Goal: Transaction & Acquisition: Purchase product/service

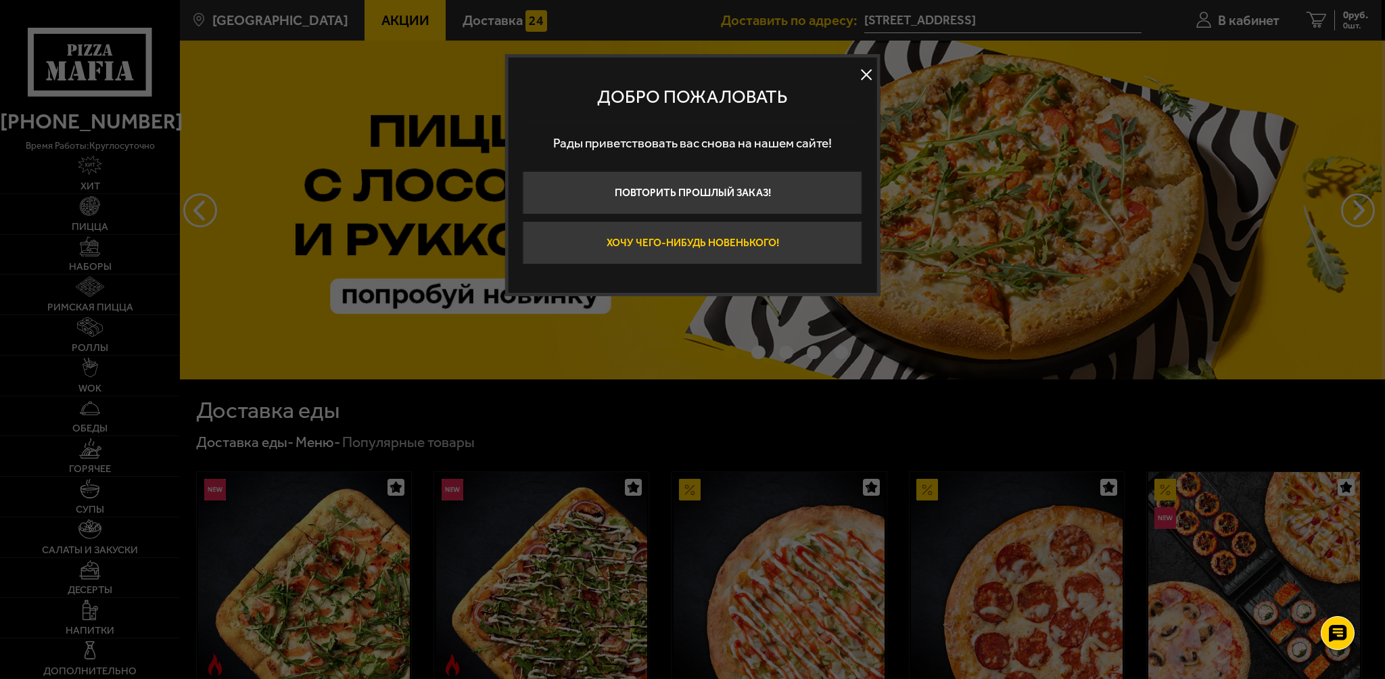
click at [743, 245] on button "Хочу чего-нибудь новенького!" at bounding box center [693, 242] width 340 height 43
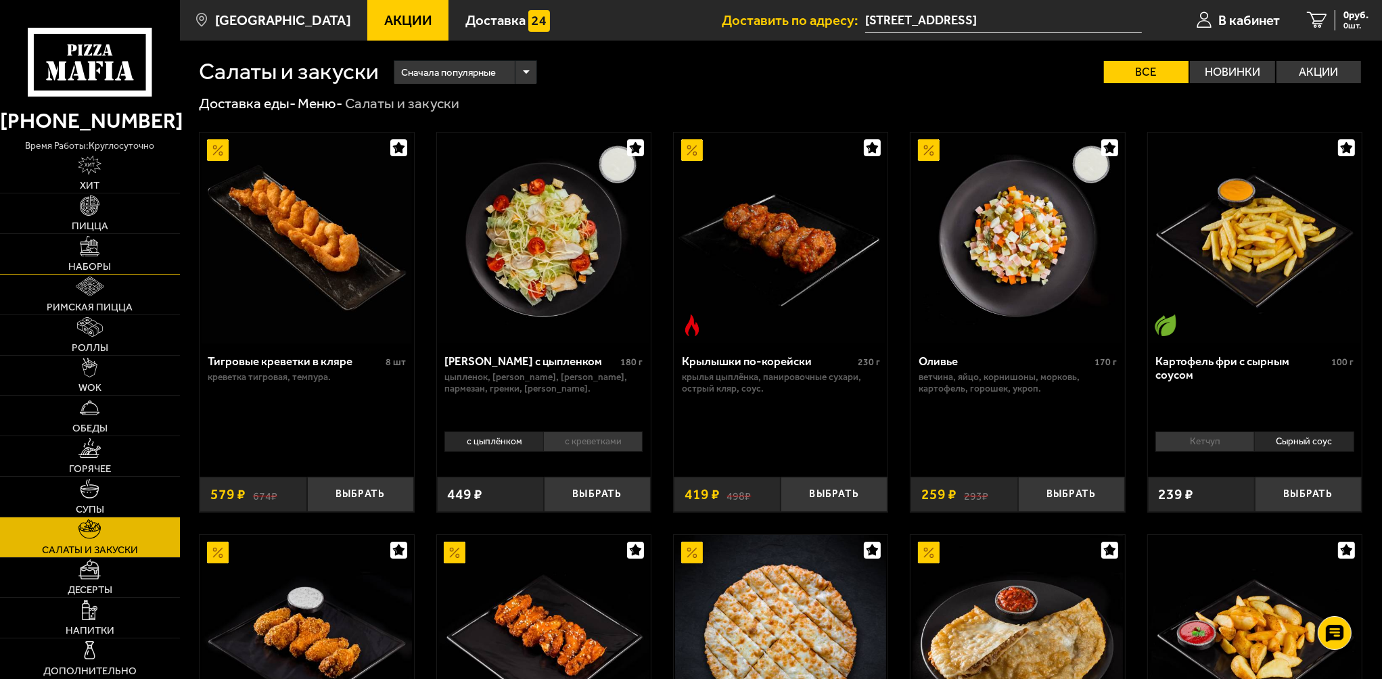
click at [89, 254] on img at bounding box center [90, 246] width 20 height 20
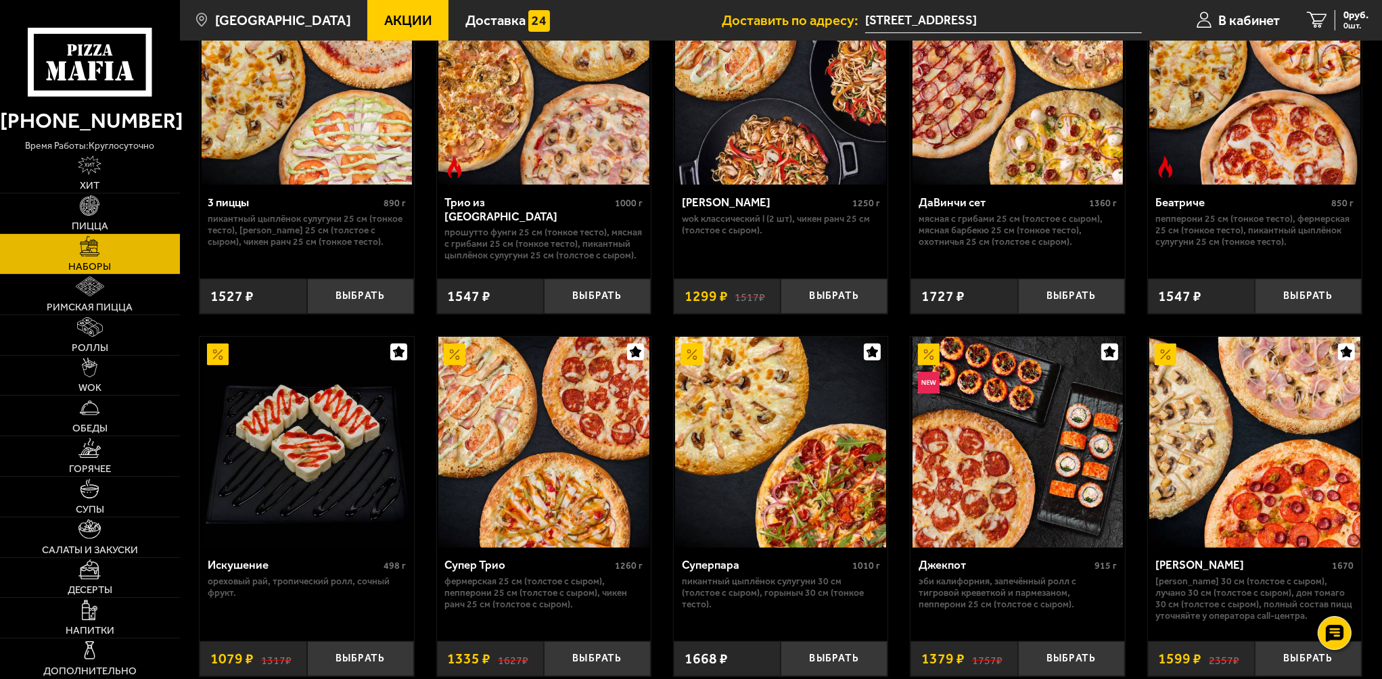
scroll to position [541, 0]
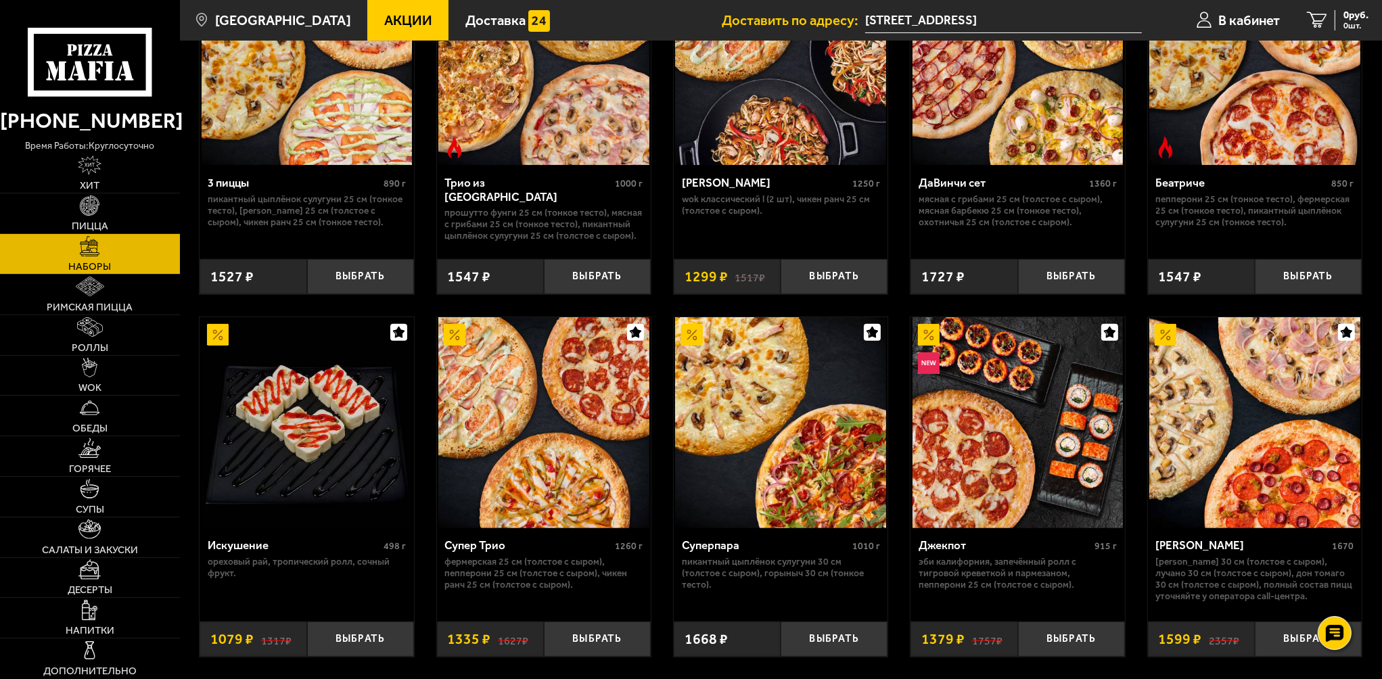
click at [584, 424] on img at bounding box center [543, 422] width 211 height 211
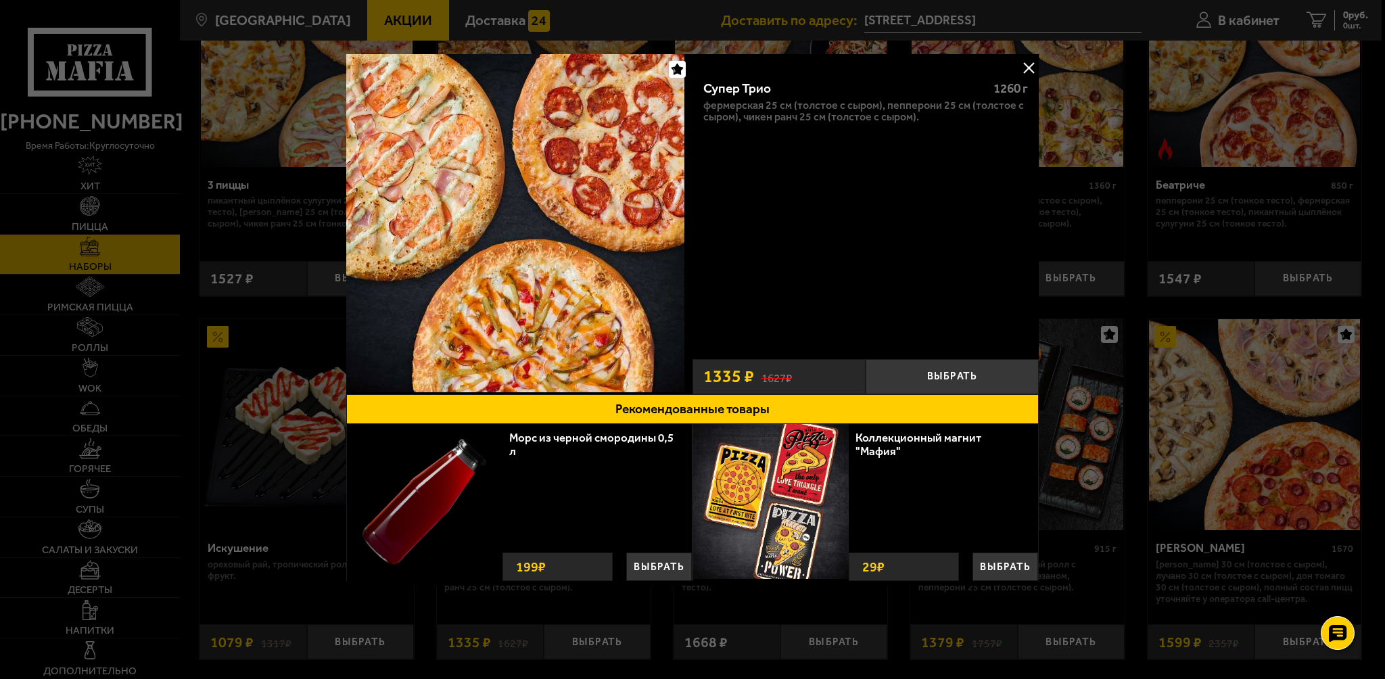
click at [1031, 61] on button at bounding box center [1029, 67] width 20 height 20
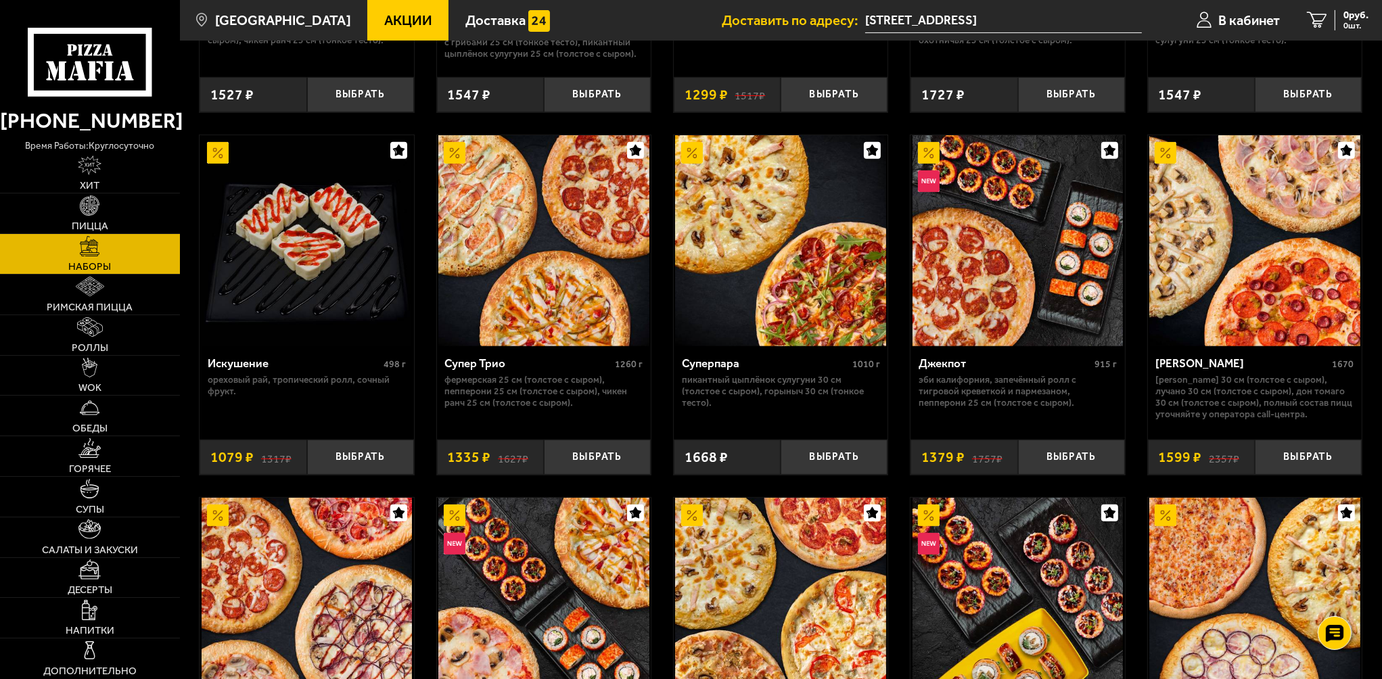
scroll to position [676, 0]
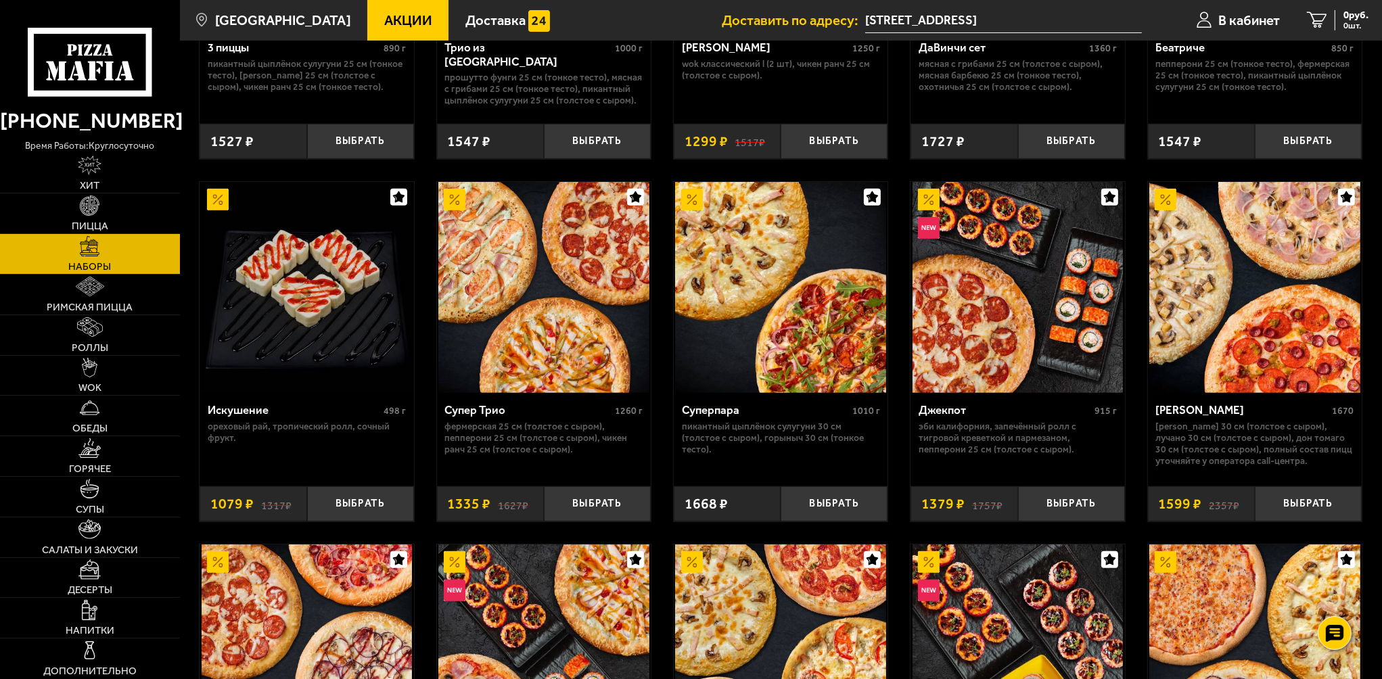
click at [1244, 295] on img at bounding box center [1254, 287] width 211 height 211
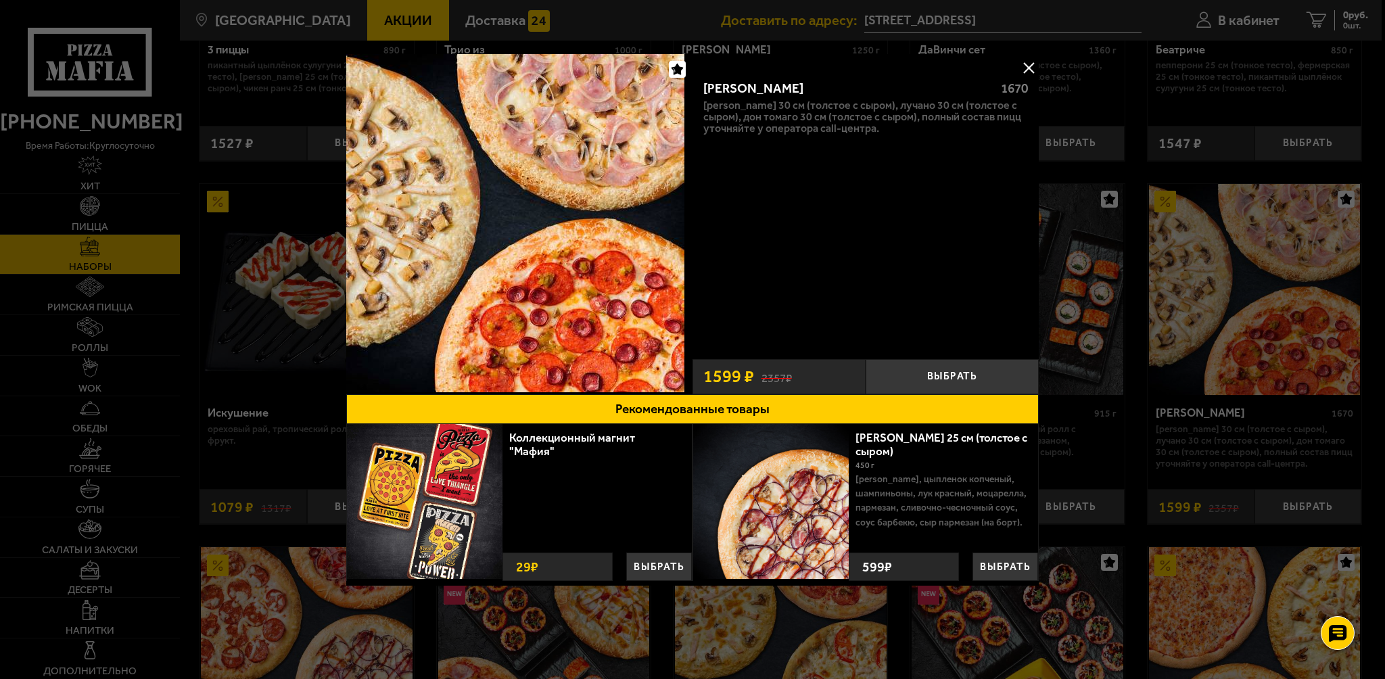
click at [1028, 65] on button at bounding box center [1029, 67] width 20 height 20
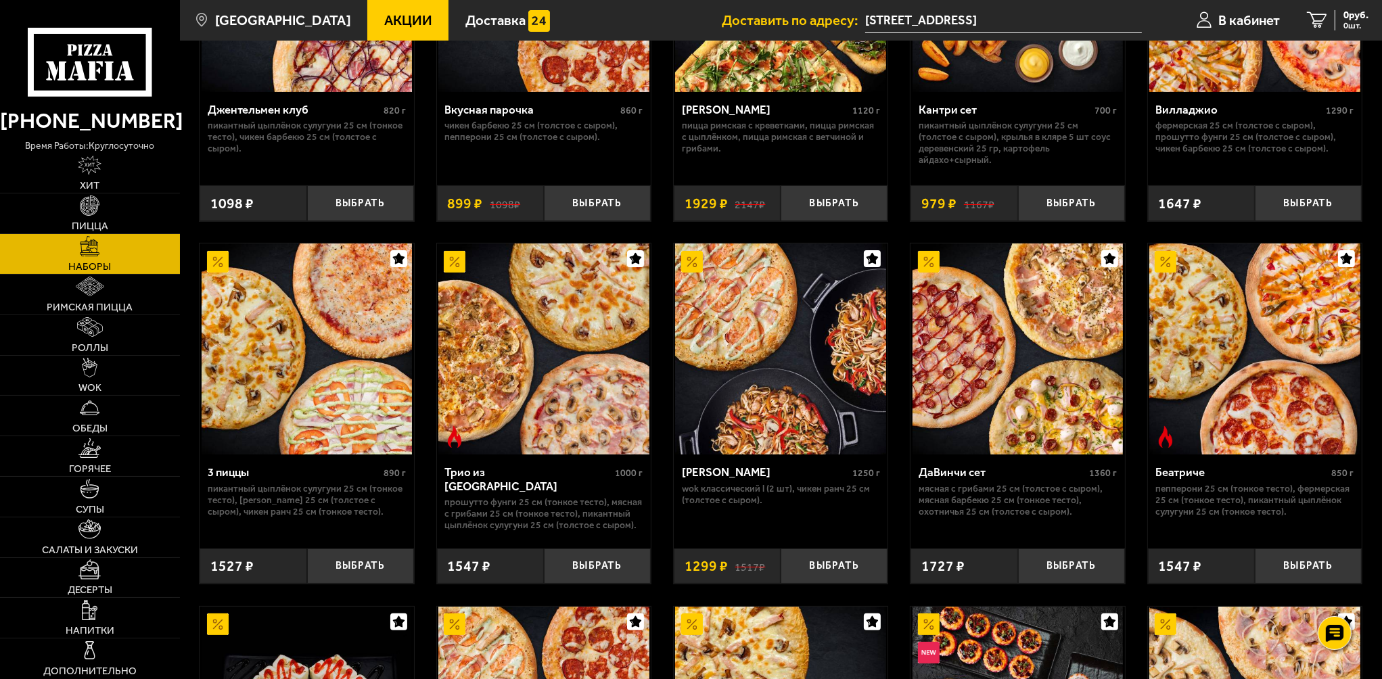
scroll to position [271, 0]
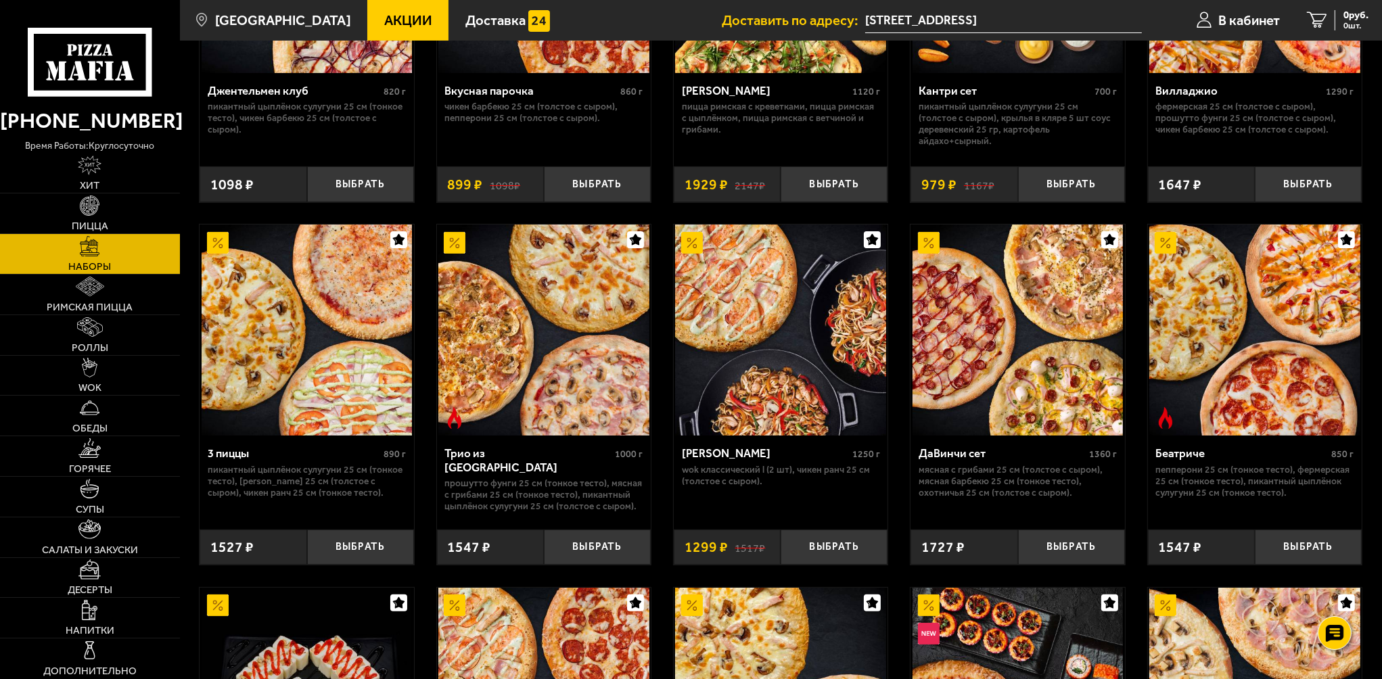
click at [560, 316] on img at bounding box center [543, 330] width 211 height 211
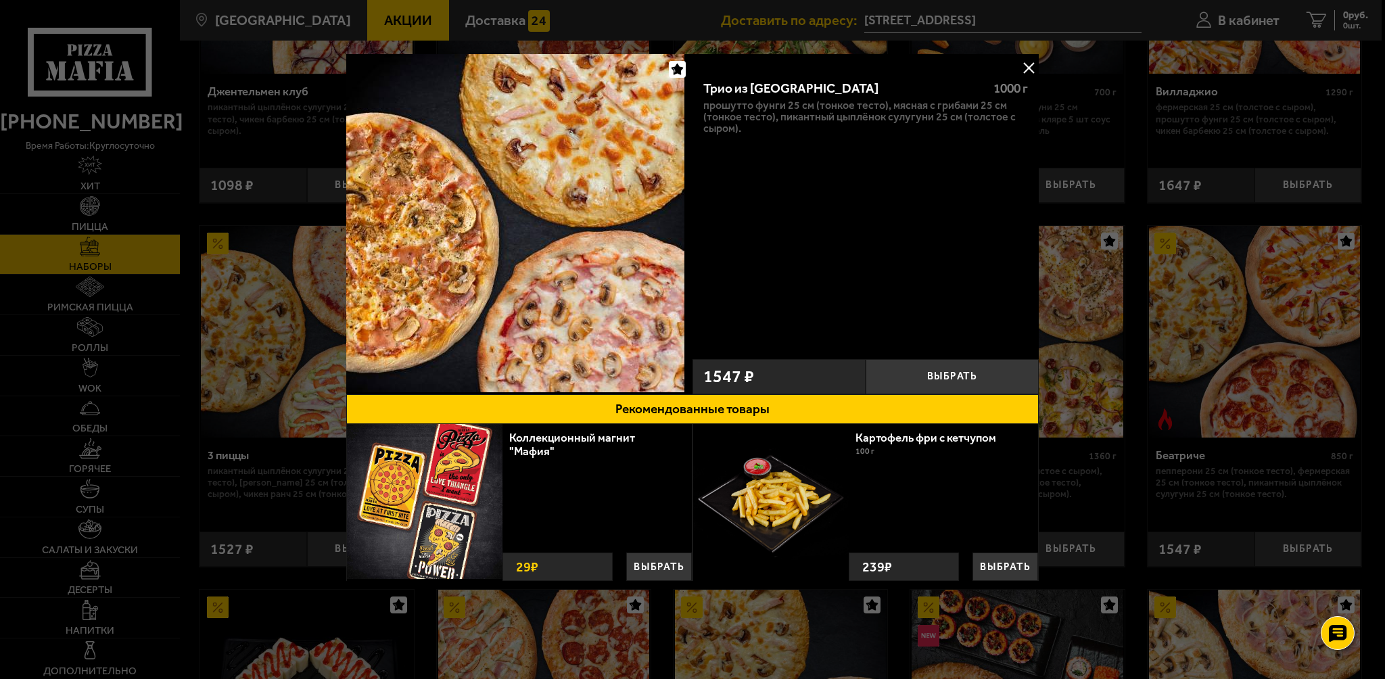
click at [1132, 241] on div at bounding box center [692, 339] width 1385 height 679
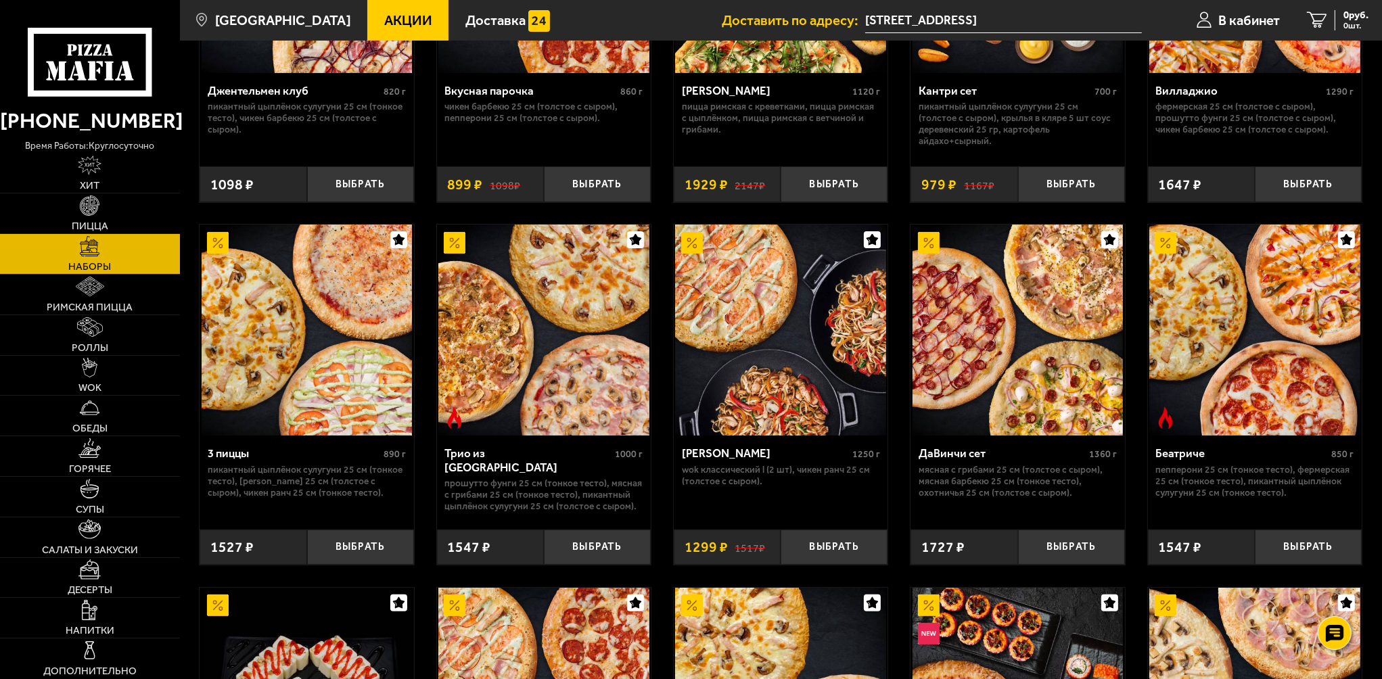
click at [1015, 363] on img at bounding box center [1017, 330] width 211 height 211
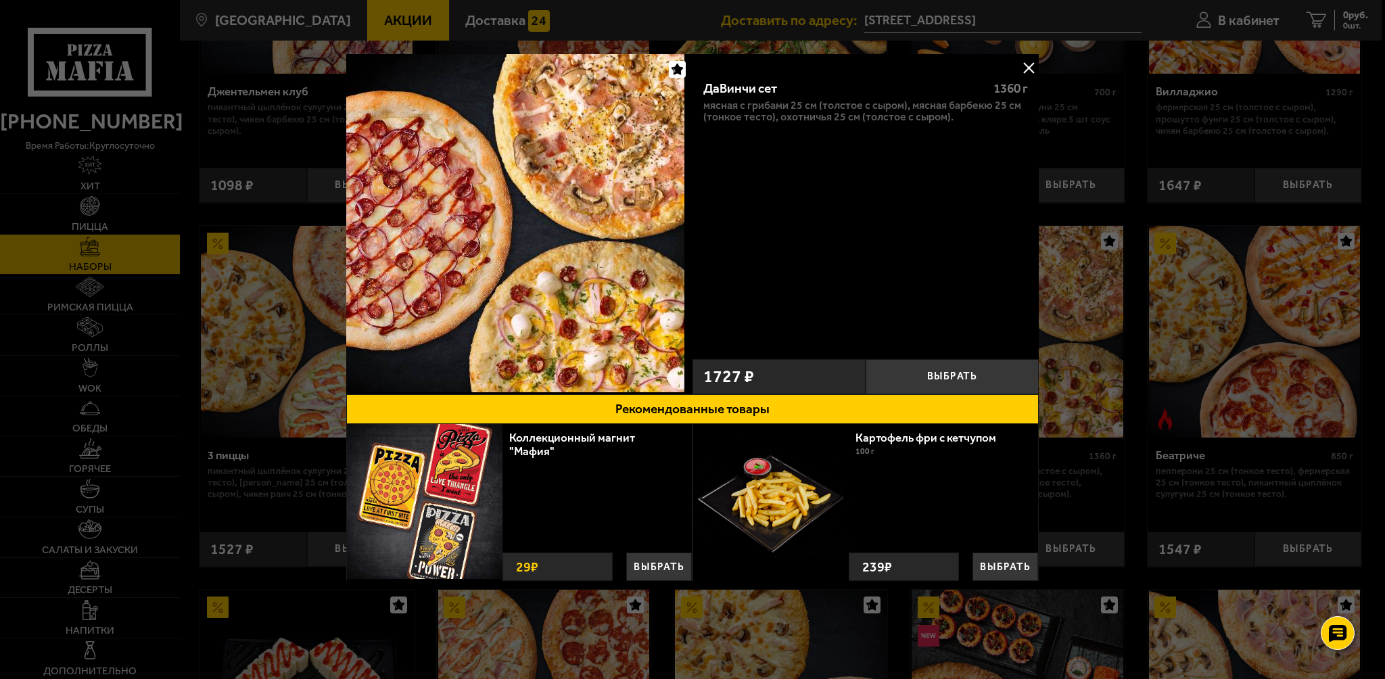
click at [1029, 65] on button at bounding box center [1029, 67] width 20 height 20
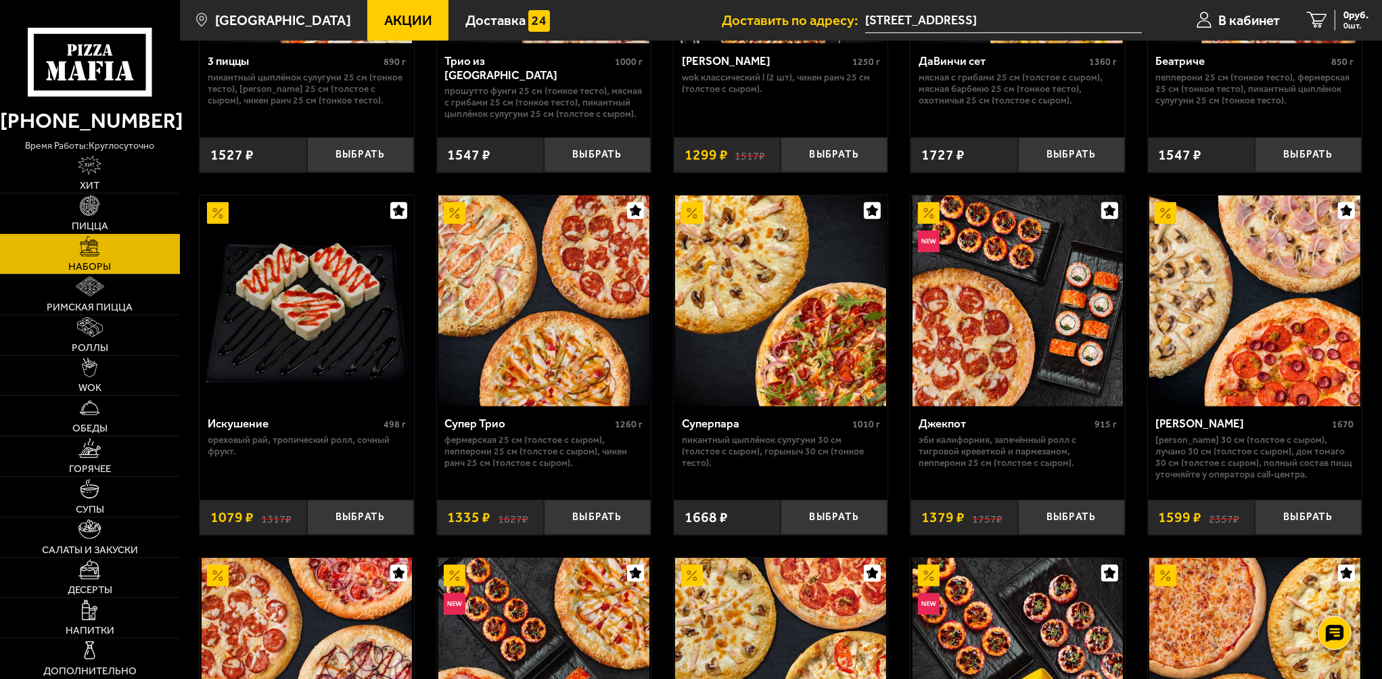
scroll to position [676, 0]
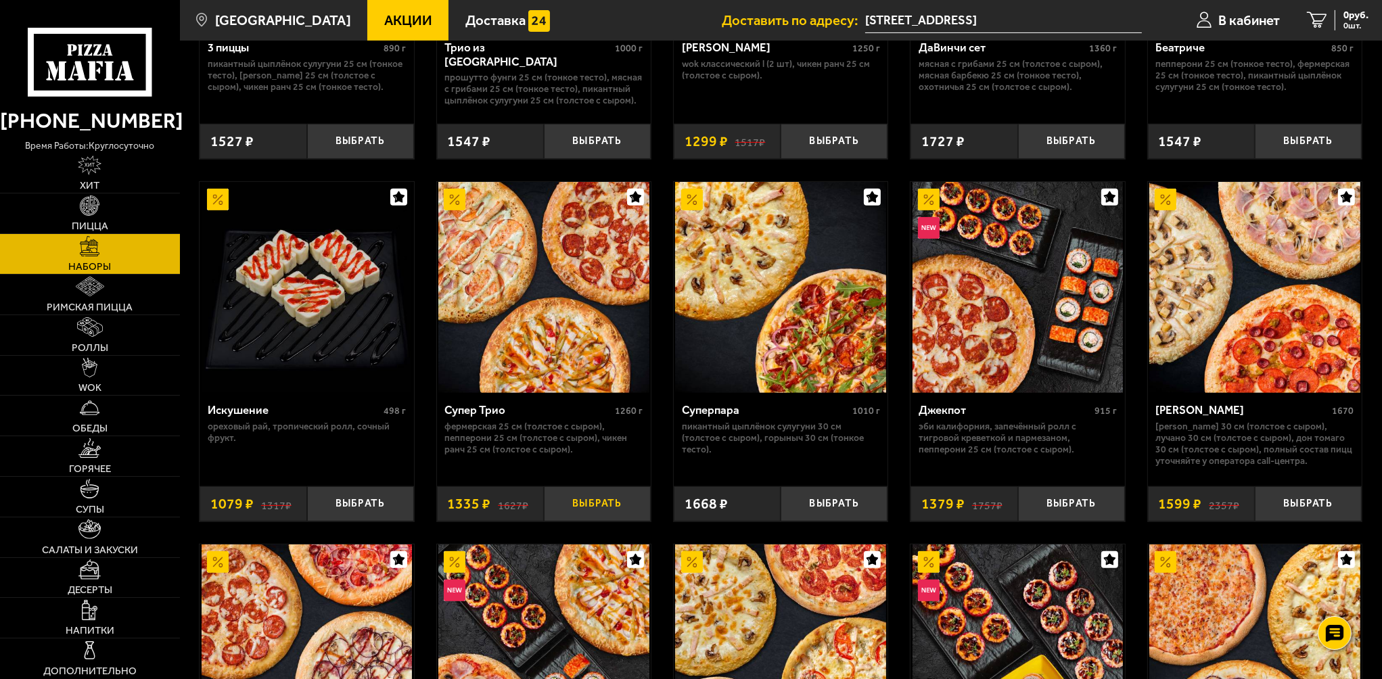
click at [595, 498] on button "Выбрать" at bounding box center [597, 503] width 107 height 35
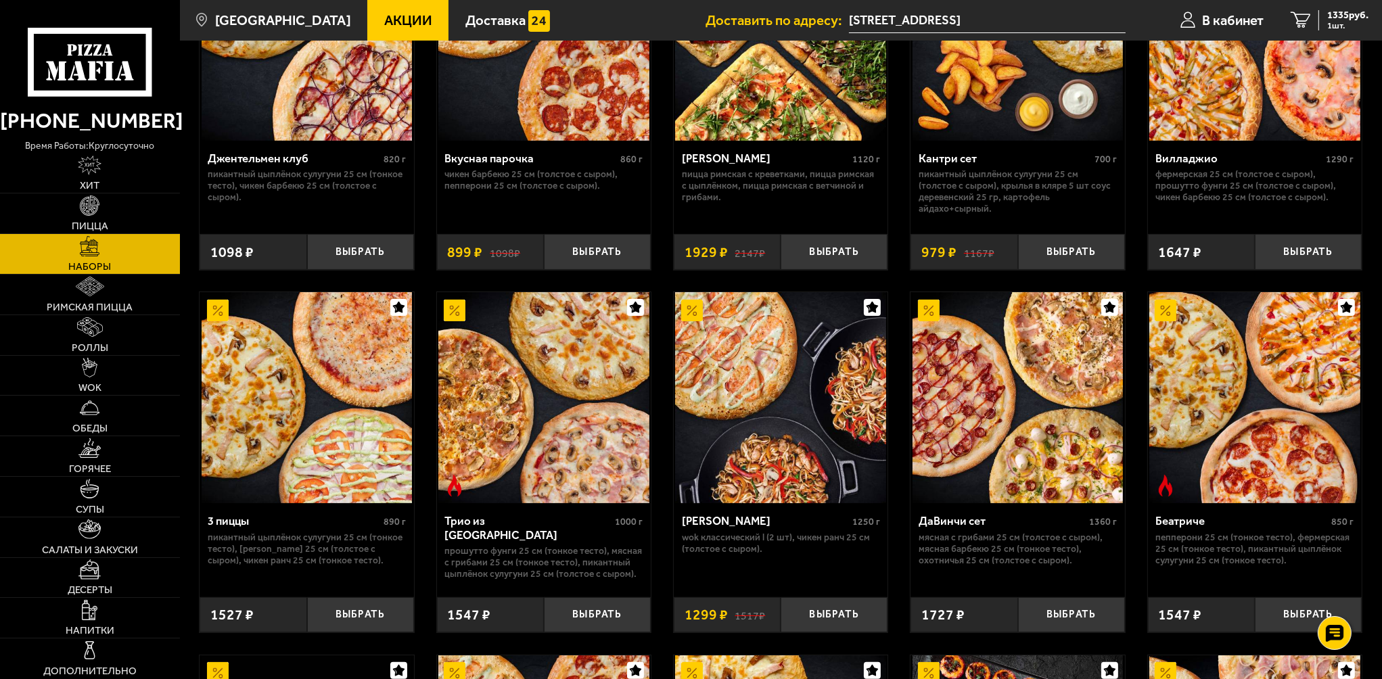
scroll to position [0, 0]
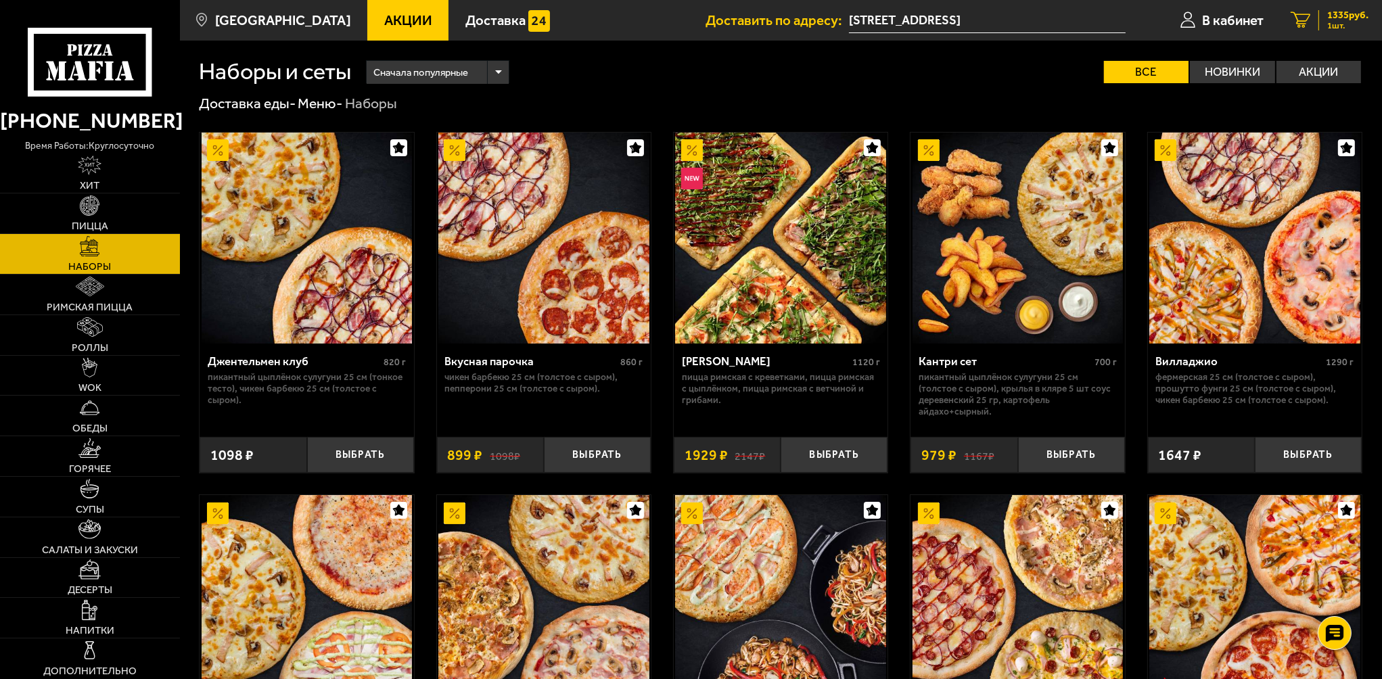
click at [1334, 15] on span "1335 руб." at bounding box center [1347, 15] width 41 height 10
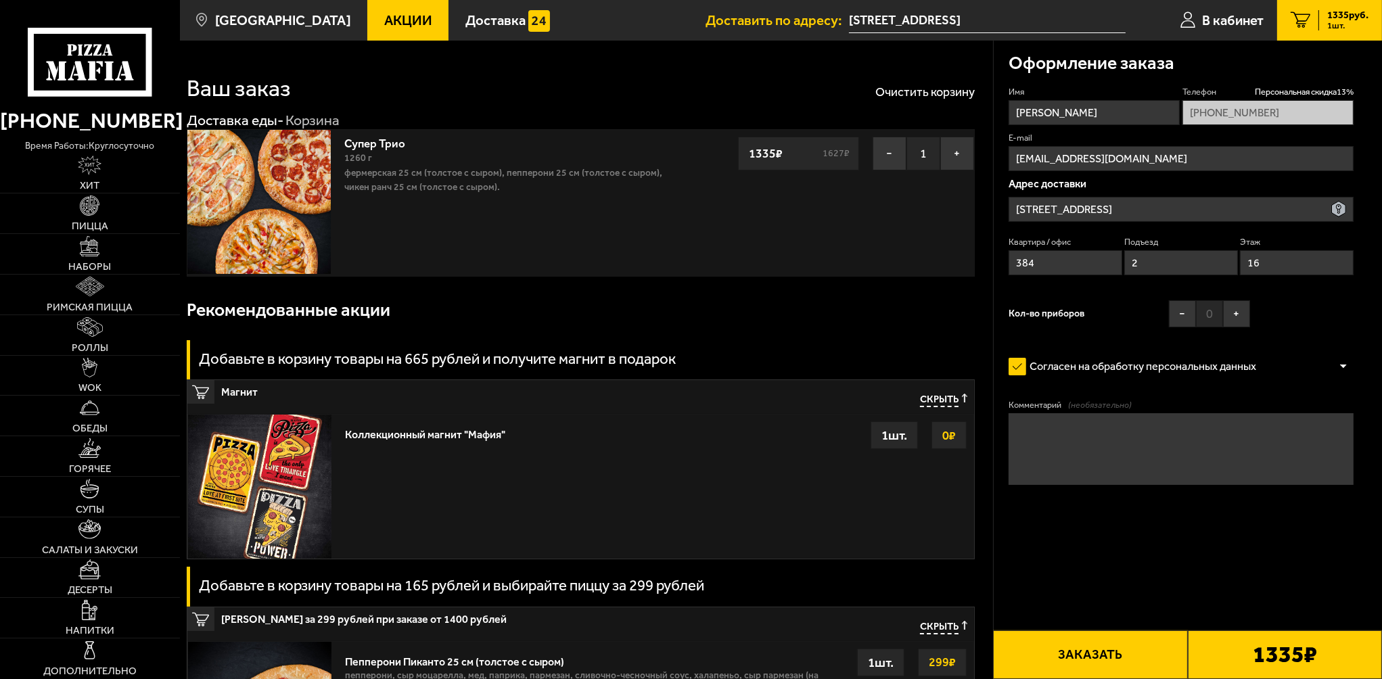
click at [1305, 205] on input "[STREET_ADDRESS]" at bounding box center [1181, 209] width 346 height 25
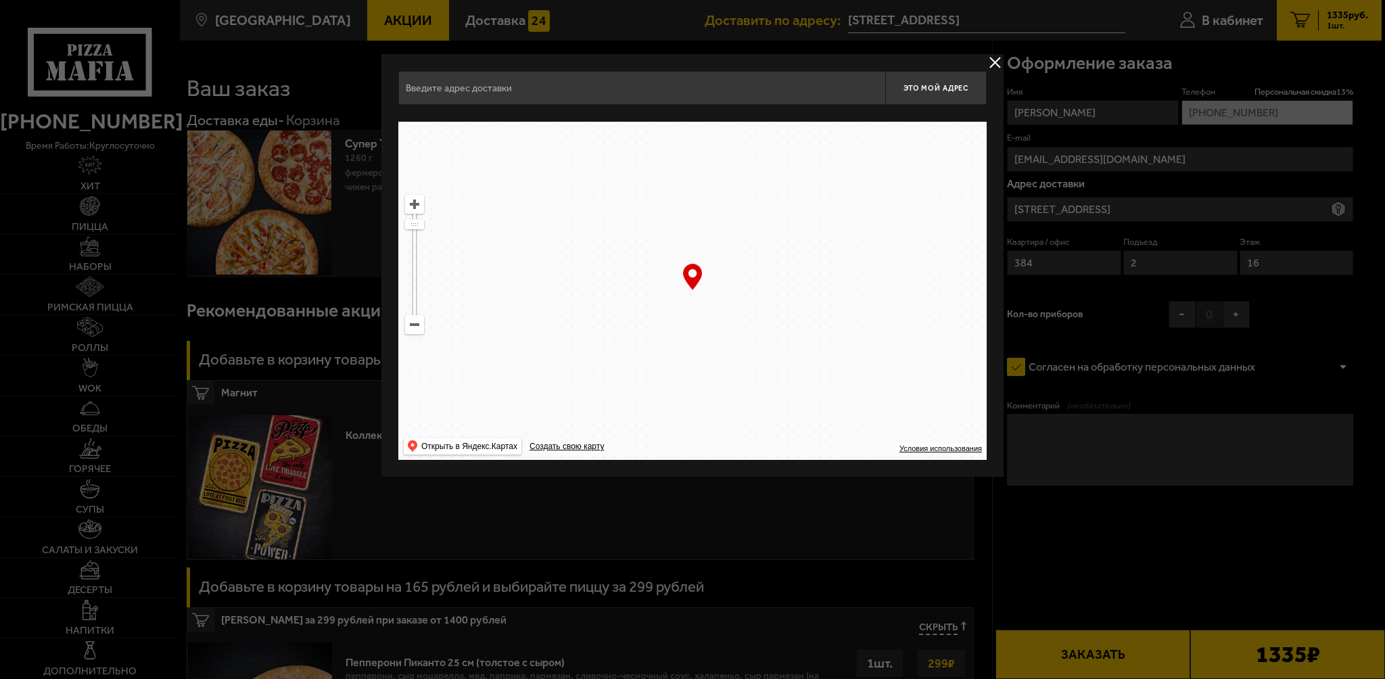
type input "[STREET_ADDRESS]"
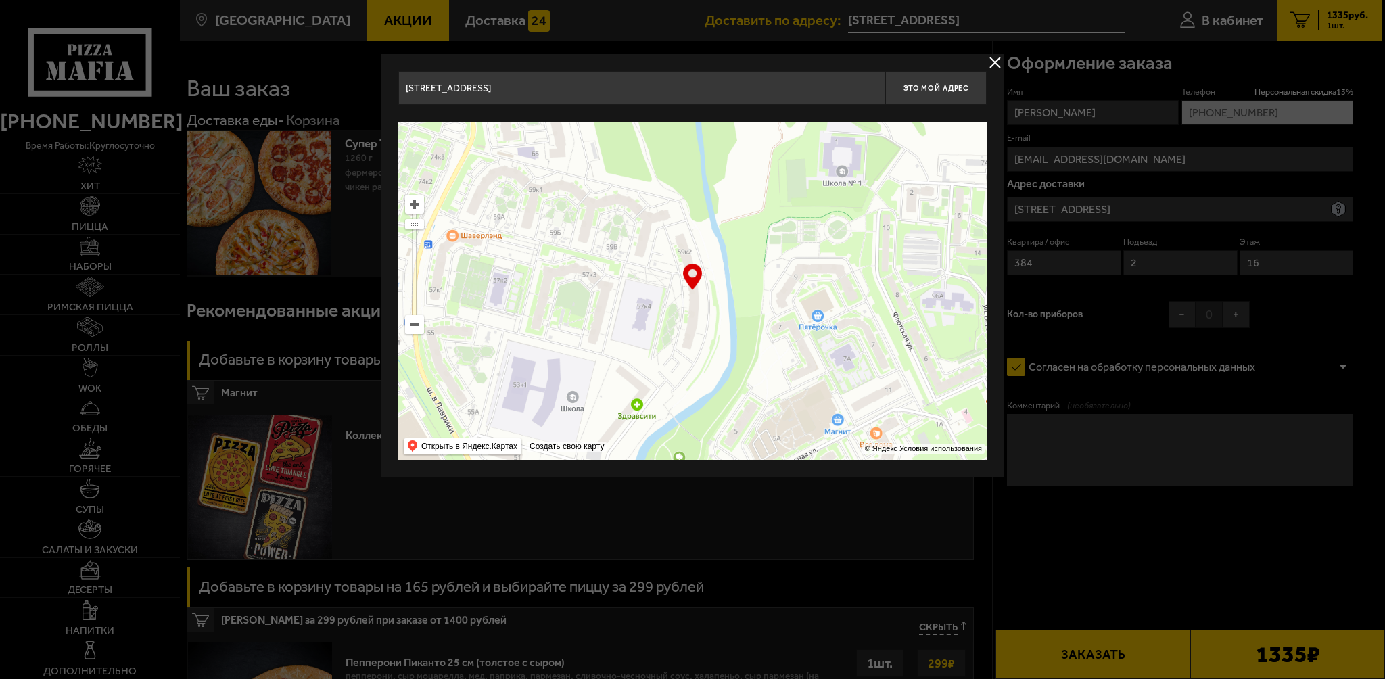
click at [994, 64] on button "delivery type" at bounding box center [995, 62] width 17 height 17
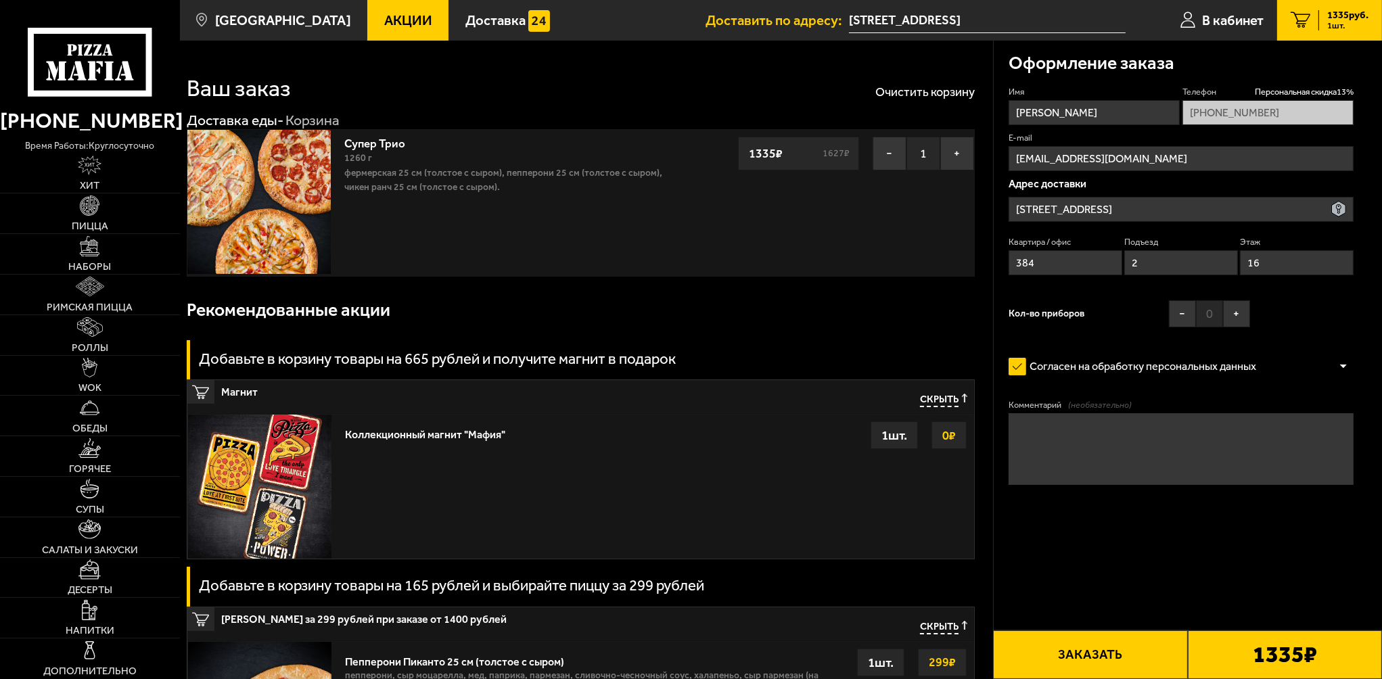
click at [1177, 209] on input "[STREET_ADDRESS]" at bounding box center [1181, 209] width 346 height 25
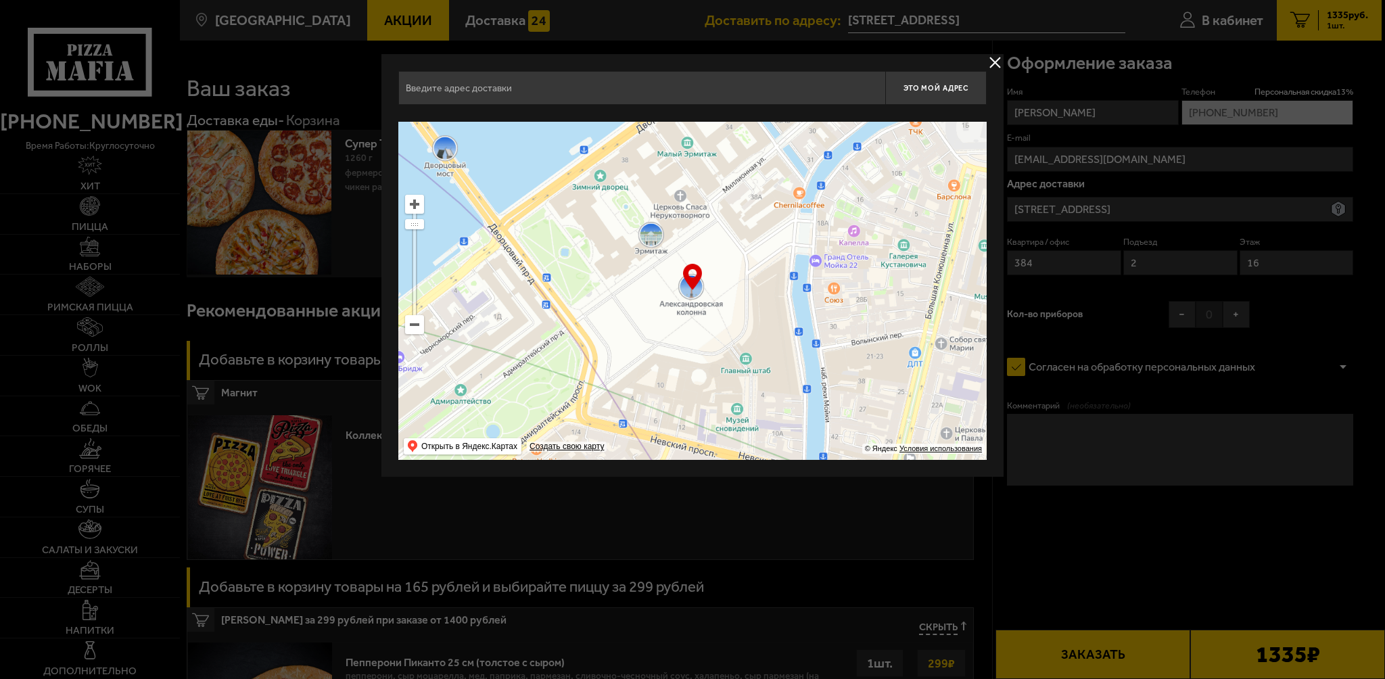
type input "[STREET_ADDRESS]"
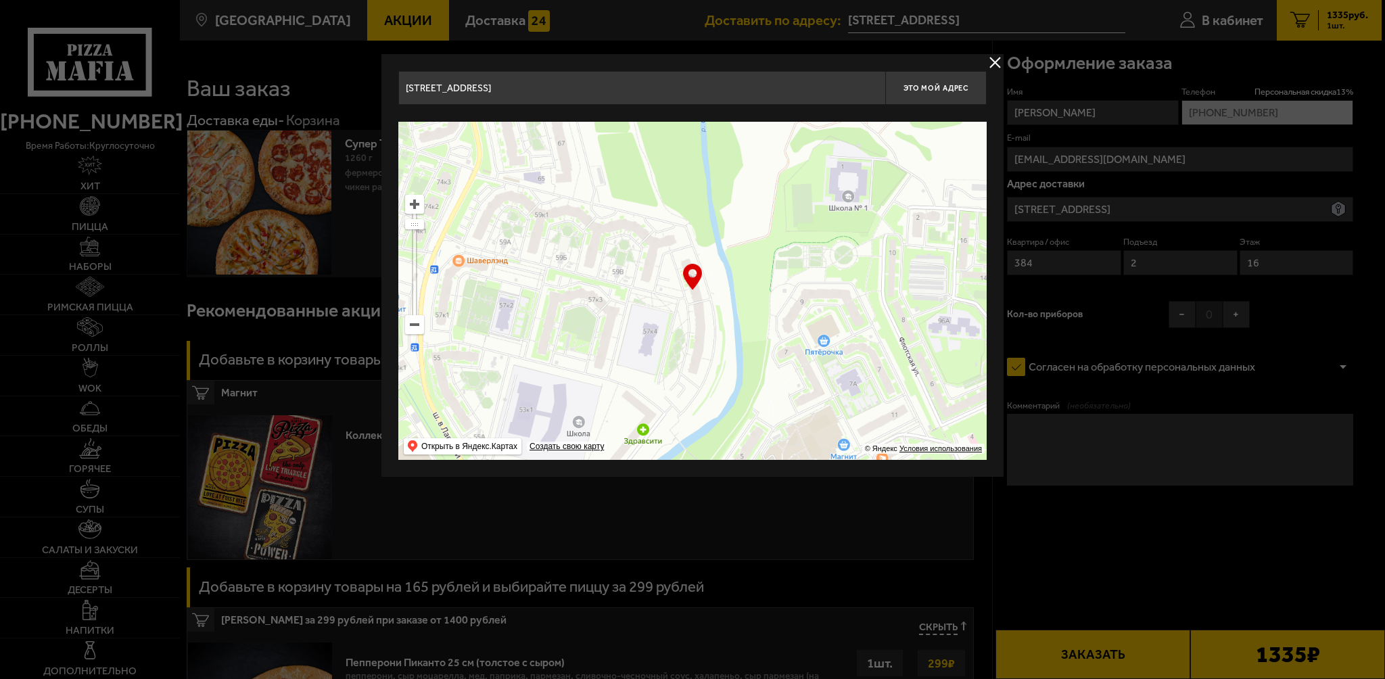
drag, startPoint x: 691, startPoint y: 318, endPoint x: 697, endPoint y: 343, distance: 25.8
click at [697, 343] on ymaps at bounding box center [692, 291] width 588 height 338
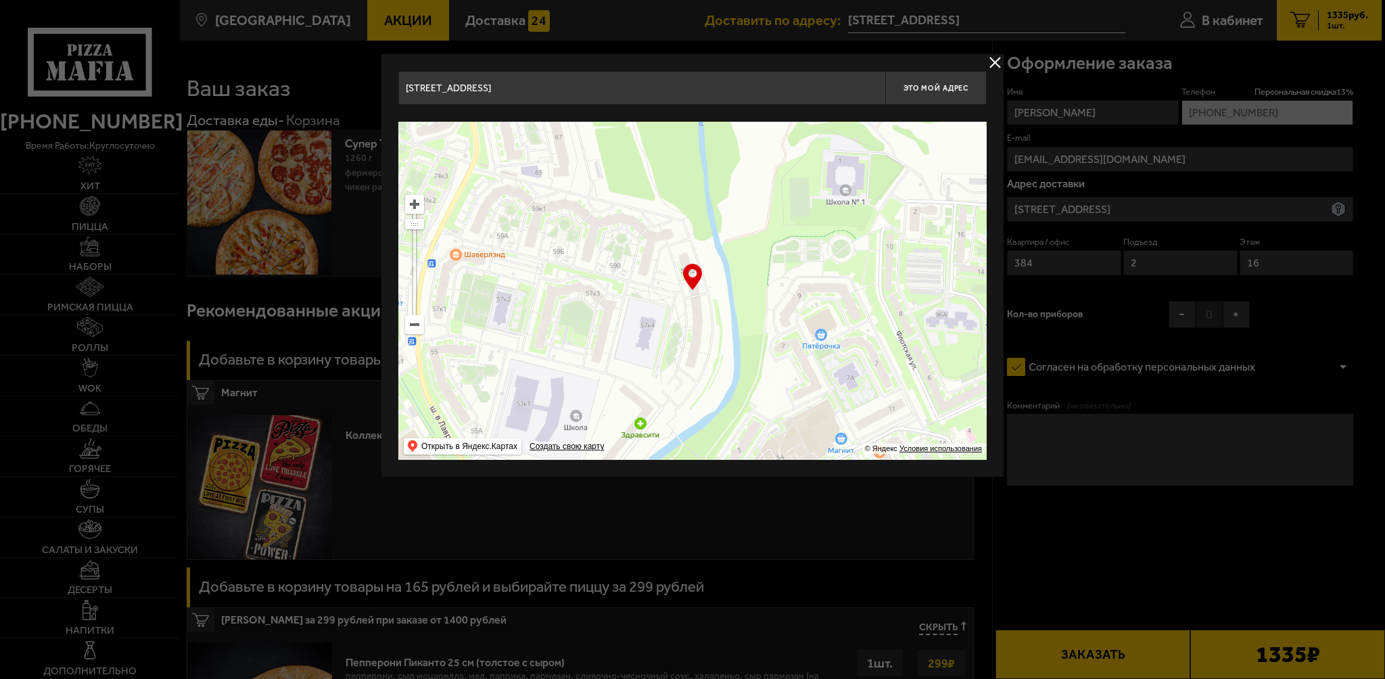
click at [737, 333] on ymaps at bounding box center [692, 291] width 588 height 338
click at [419, 330] on ymaps at bounding box center [415, 325] width 18 height 18
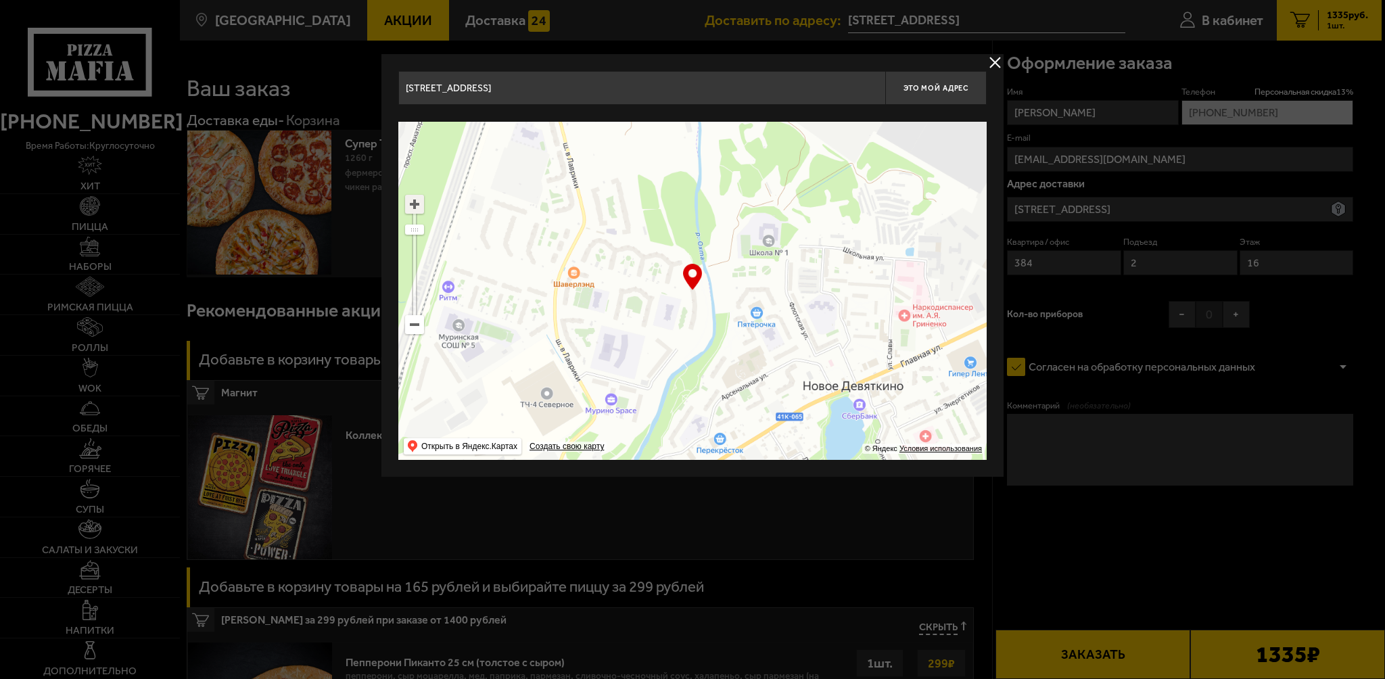
click at [417, 206] on ymaps at bounding box center [415, 204] width 18 height 18
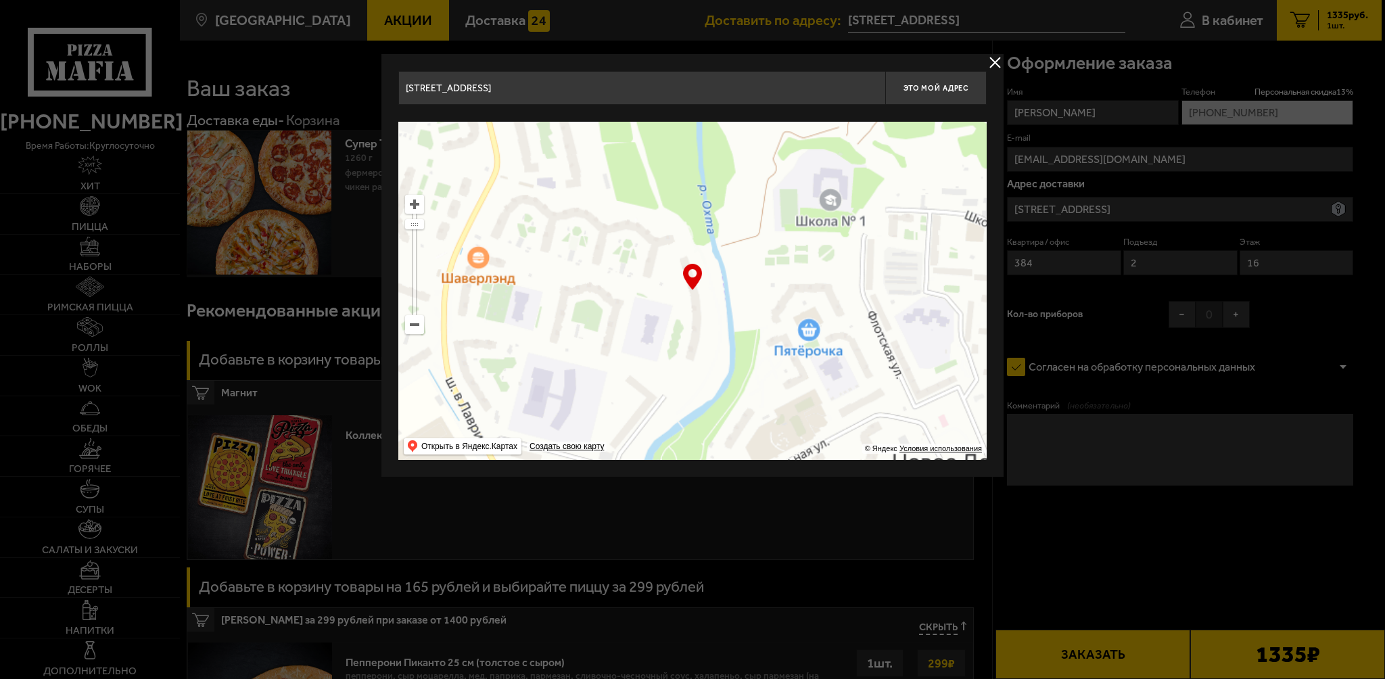
click at [417, 206] on ymaps at bounding box center [415, 204] width 18 height 18
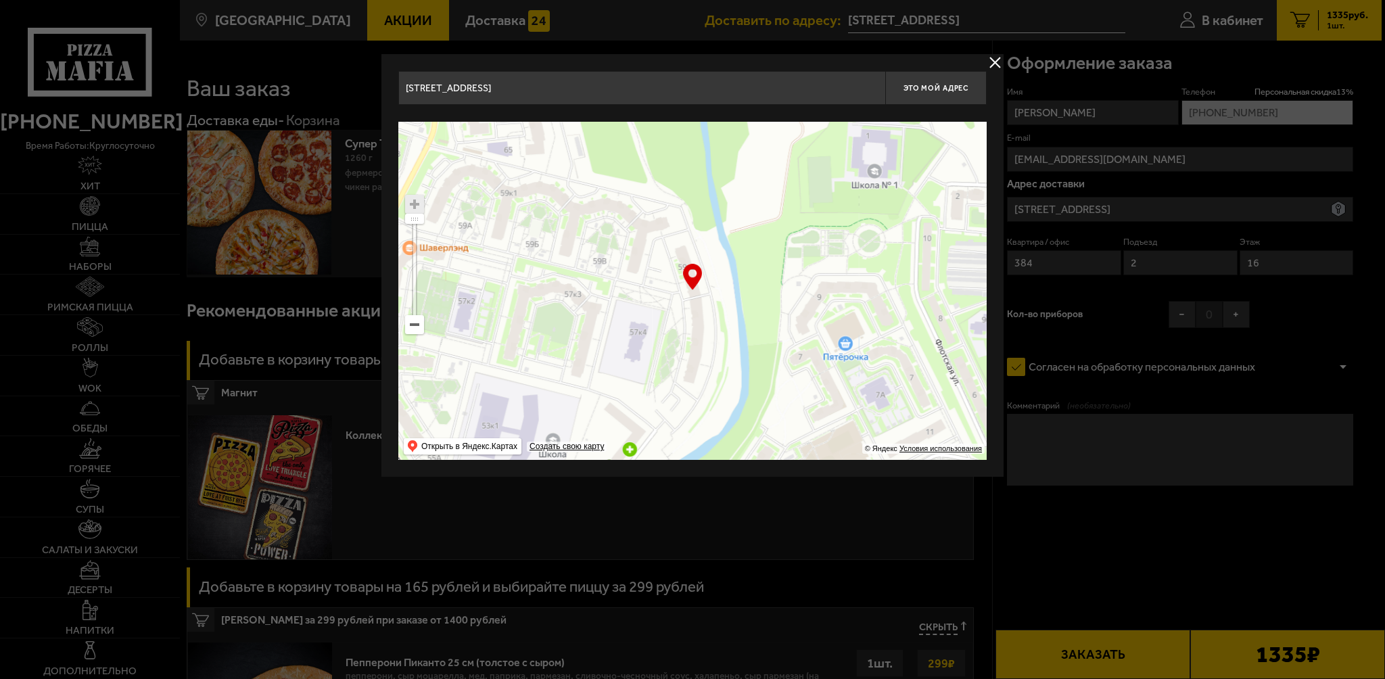
click at [417, 206] on ymaps at bounding box center [415, 204] width 18 height 18
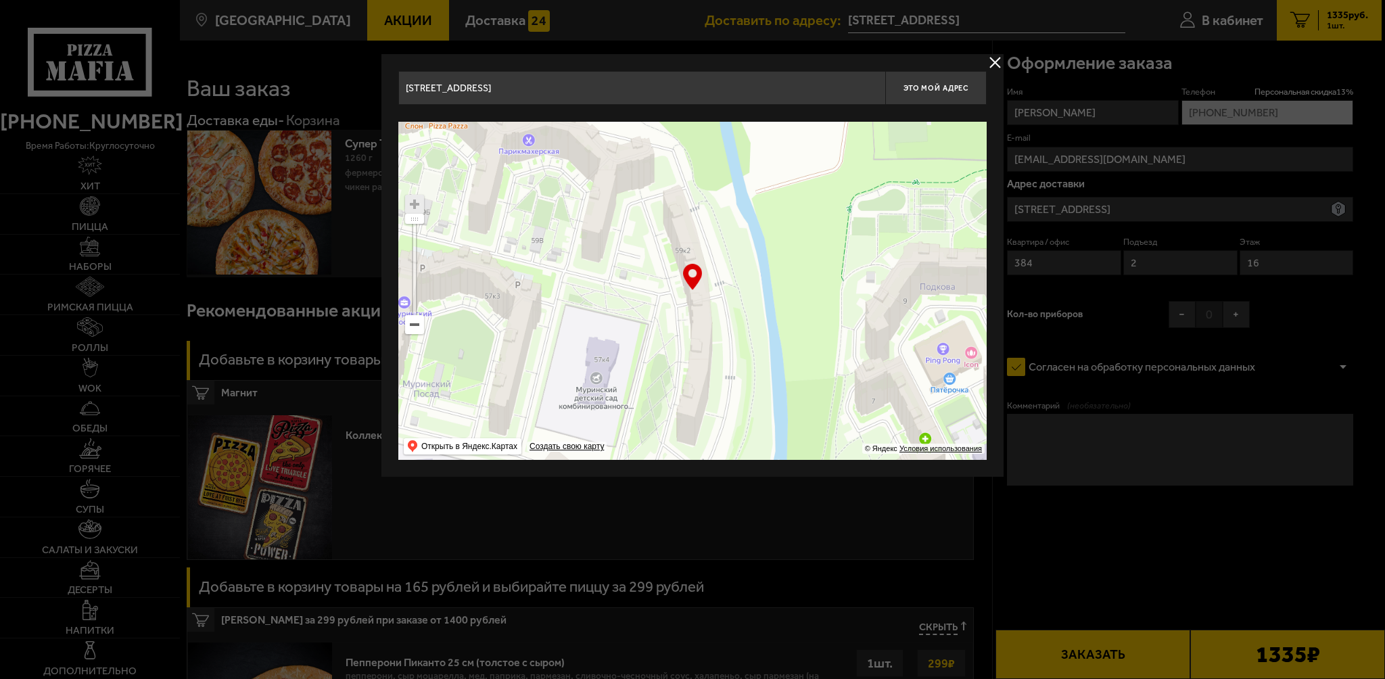
click at [417, 206] on ymaps at bounding box center [415, 204] width 18 height 18
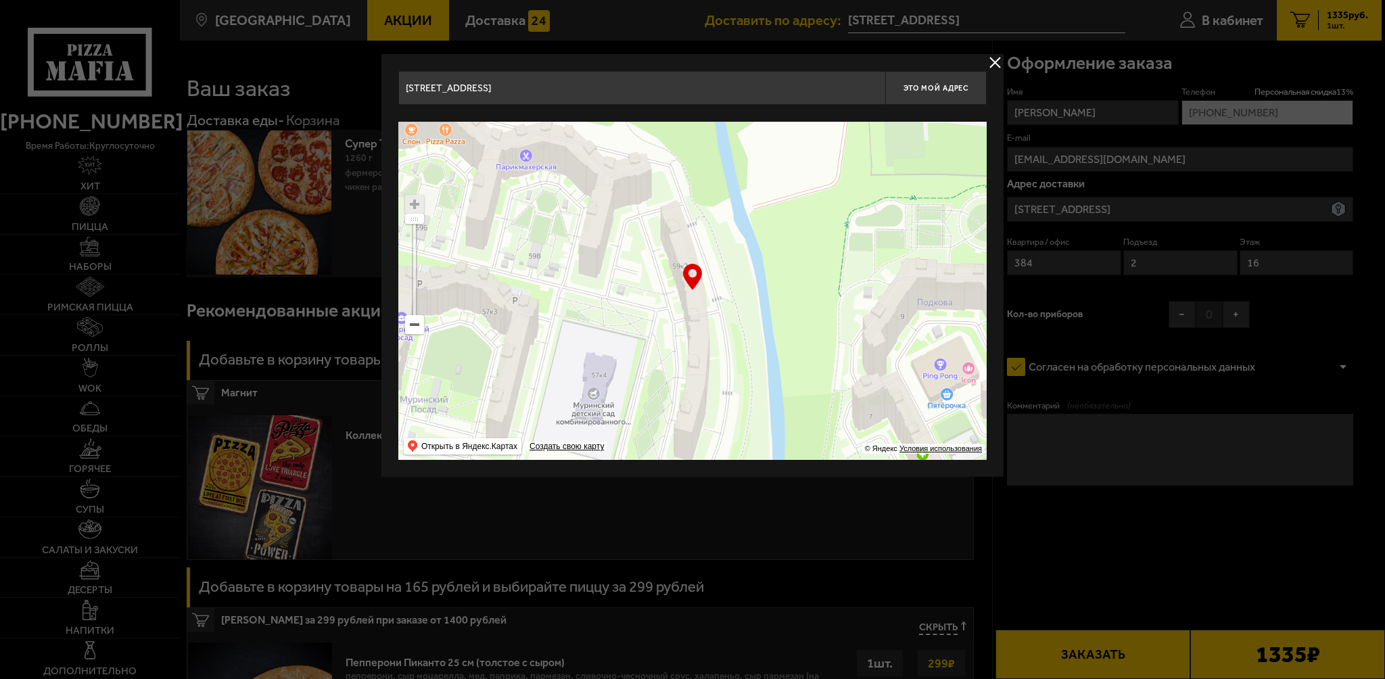
drag, startPoint x: 705, startPoint y: 334, endPoint x: 704, endPoint y: 346, distance: 12.2
click at [704, 346] on ymaps at bounding box center [692, 291] width 588 height 338
click at [950, 81] on button "Это мой адрес" at bounding box center [935, 88] width 101 height 34
click at [997, 60] on button "delivery type" at bounding box center [995, 62] width 17 height 17
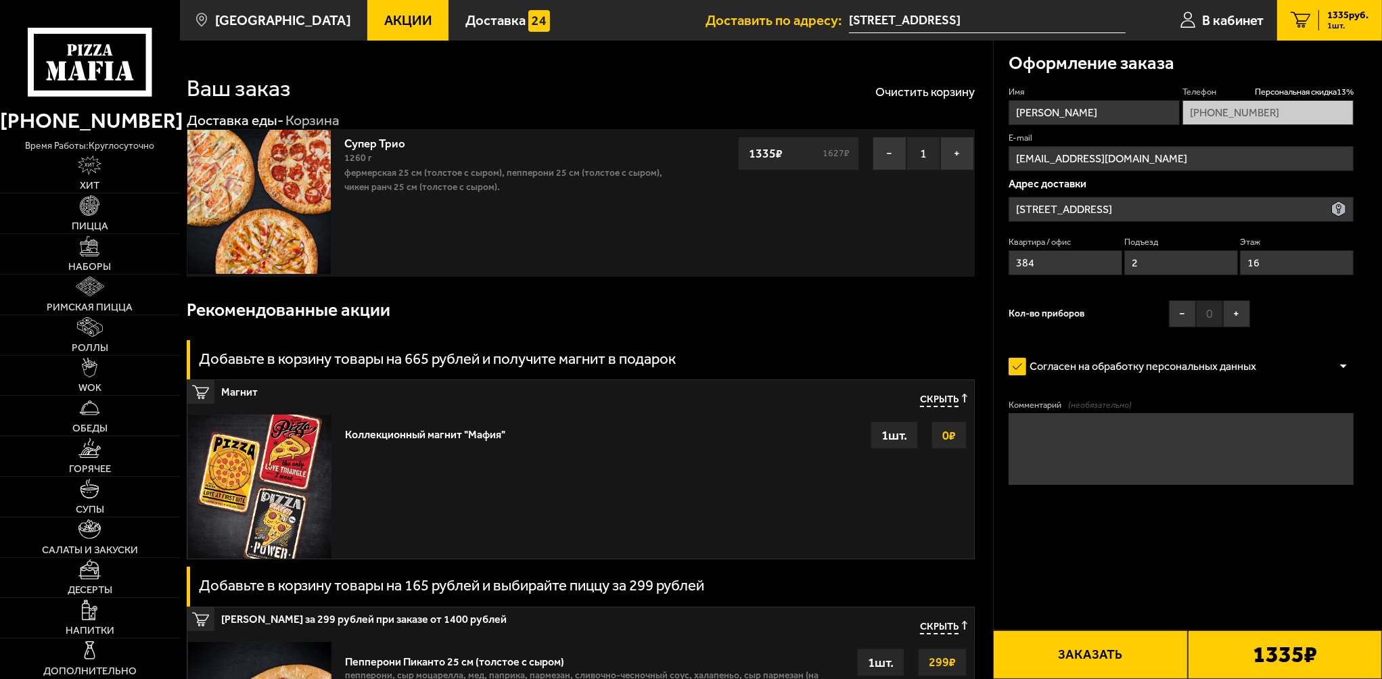
click at [1104, 649] on button "Заказать" at bounding box center [1090, 654] width 194 height 49
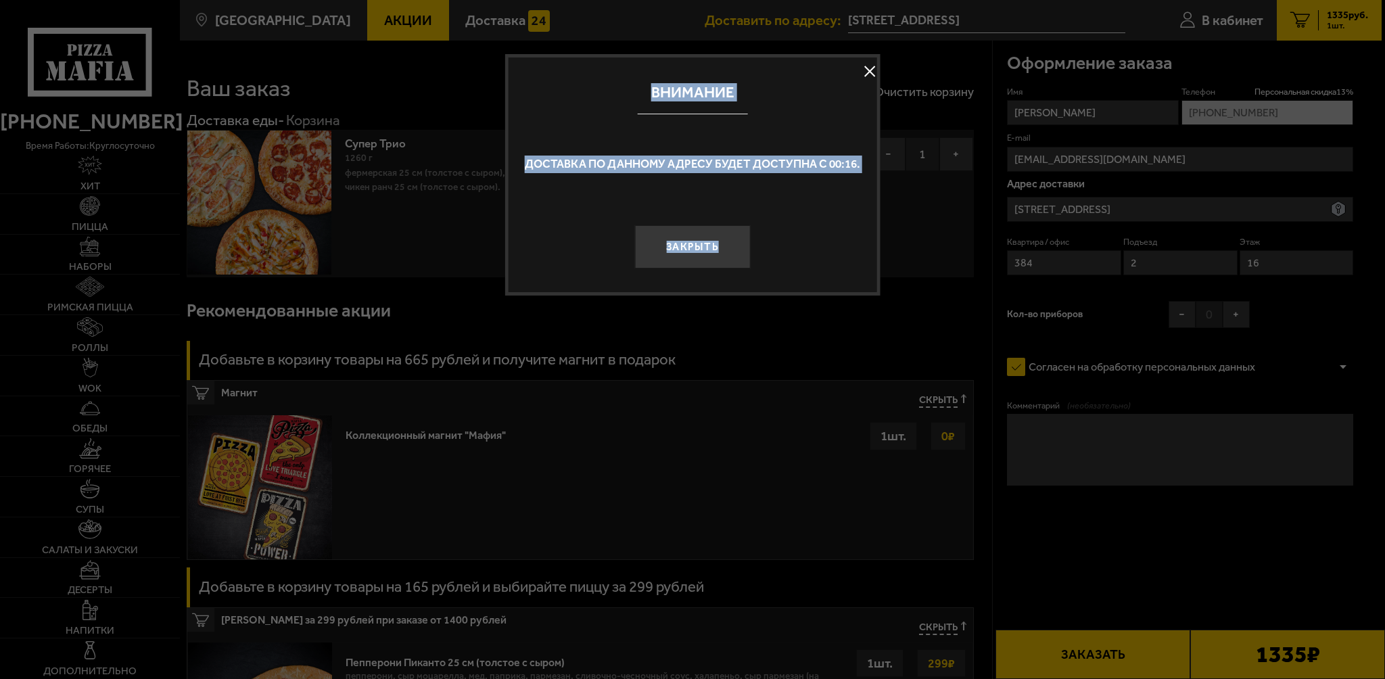
click at [799, 233] on div "Закрыть" at bounding box center [693, 235] width 369 height 68
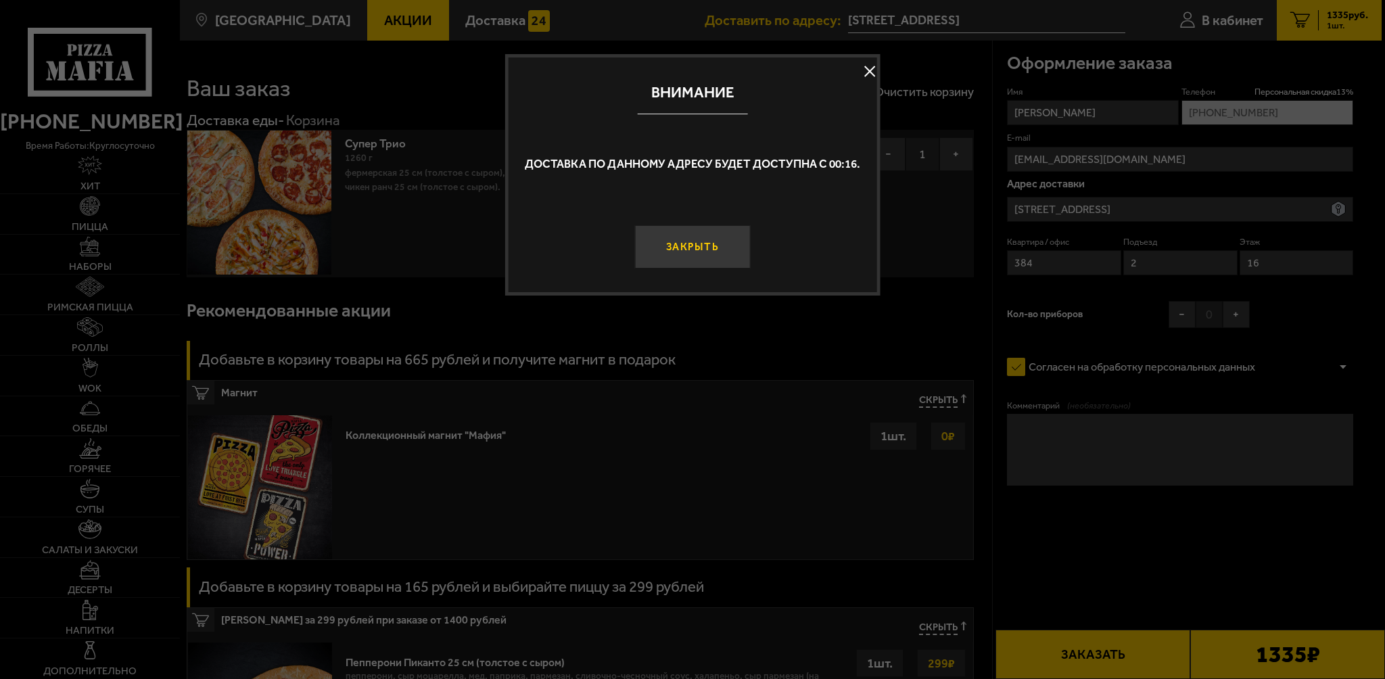
click at [706, 242] on button "Закрыть" at bounding box center [693, 246] width 116 height 43
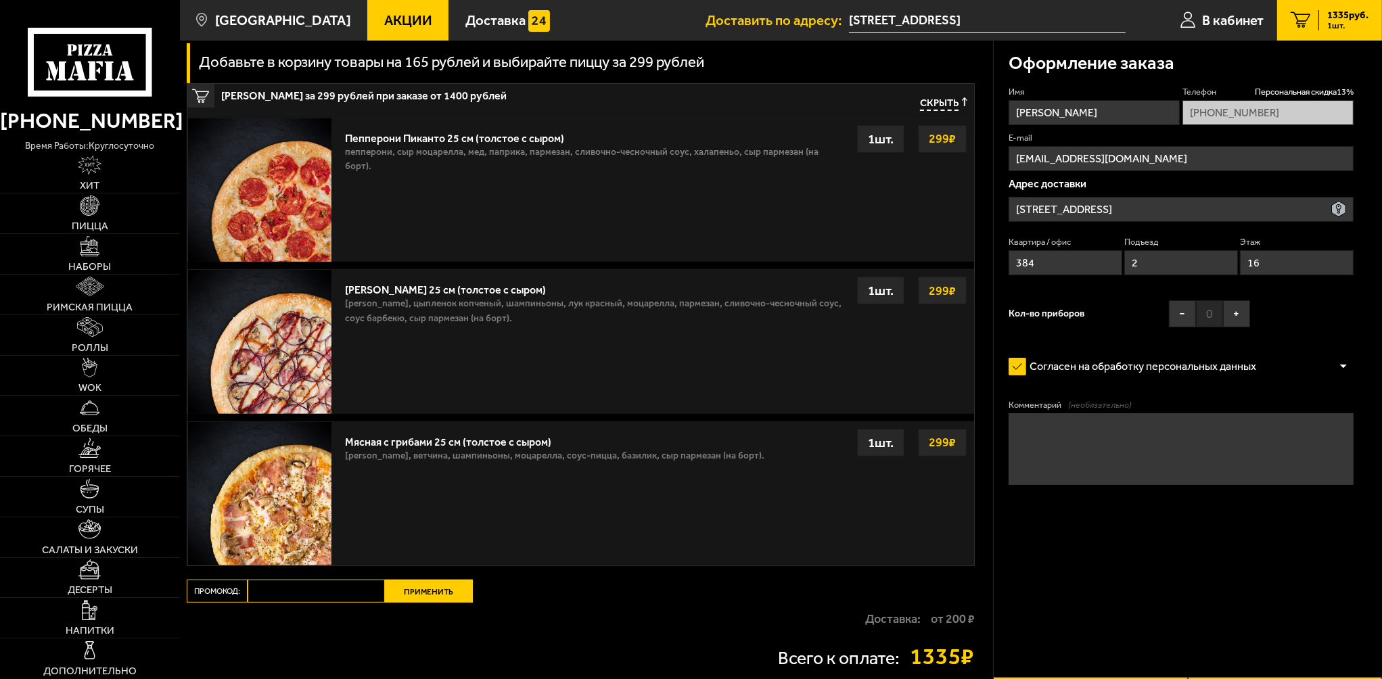
scroll to position [657, 0]
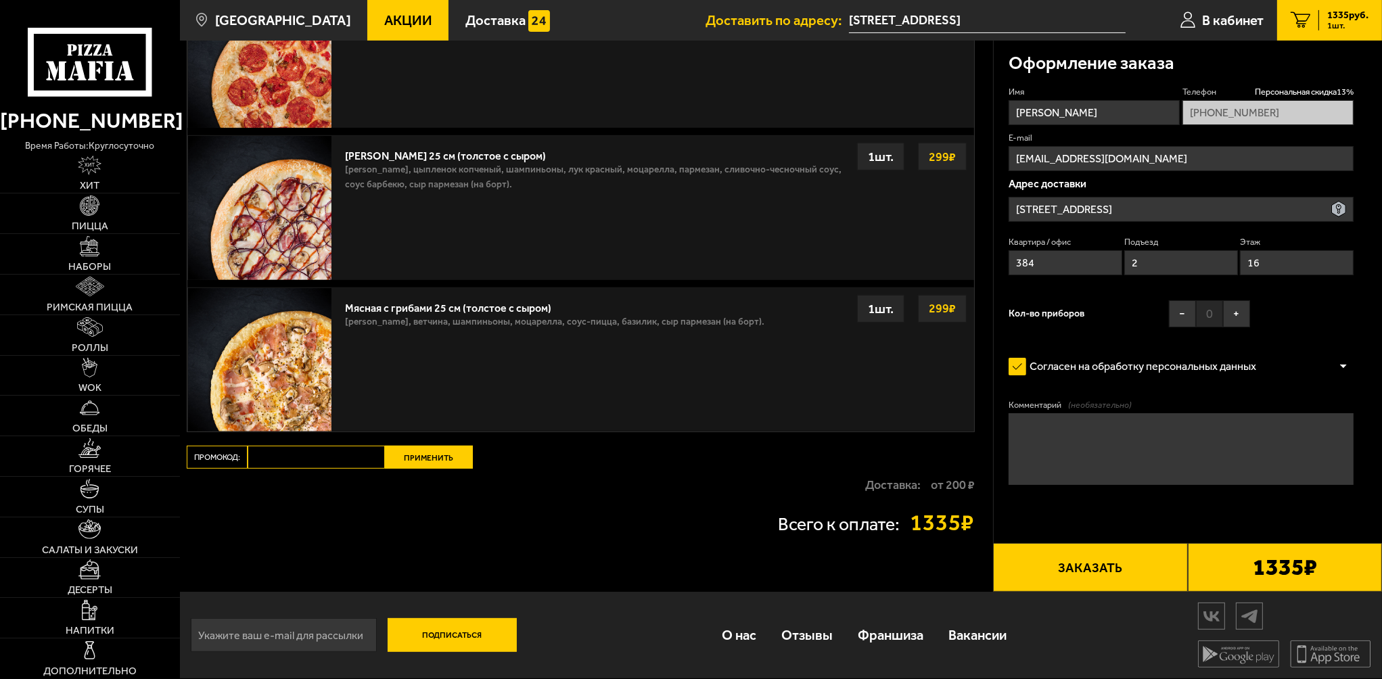
click at [1320, 30] on div "1335 руб. 1 шт." at bounding box center [1343, 20] width 50 height 20
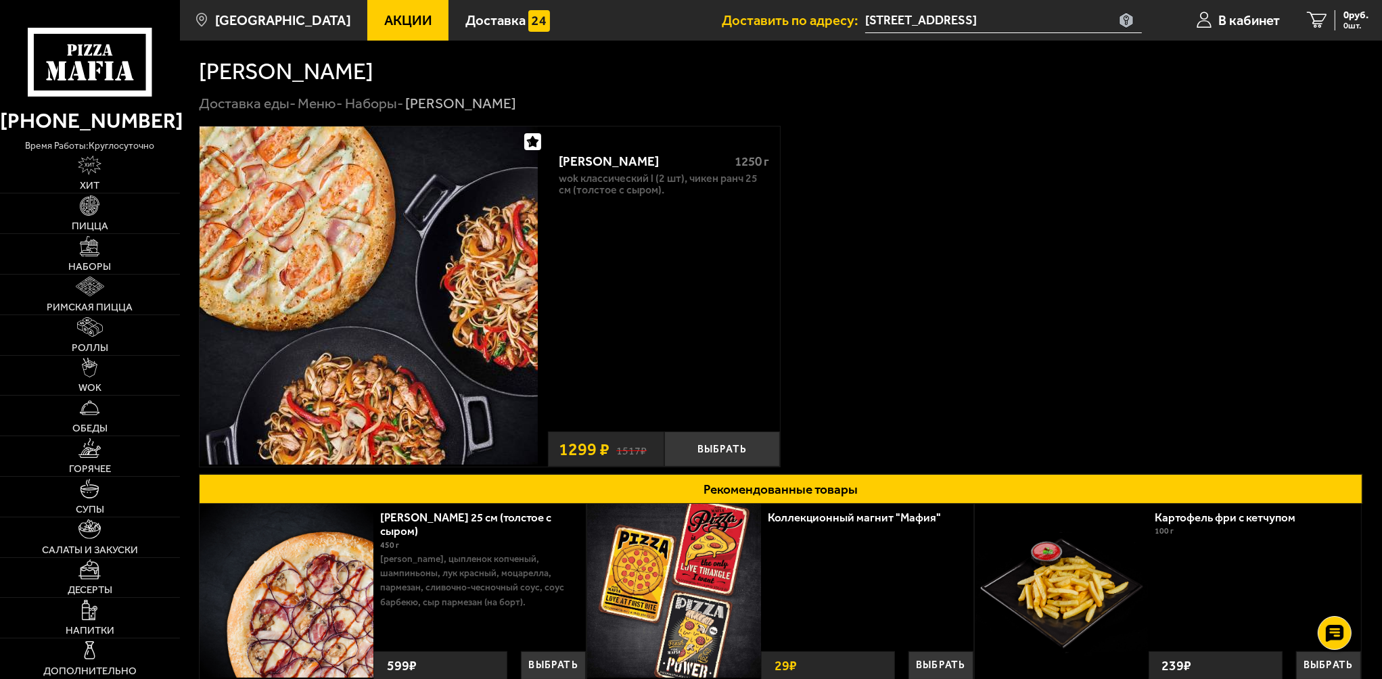
click at [390, 379] on img at bounding box center [369, 295] width 338 height 338
